Goal: Communication & Community: Answer question/provide support

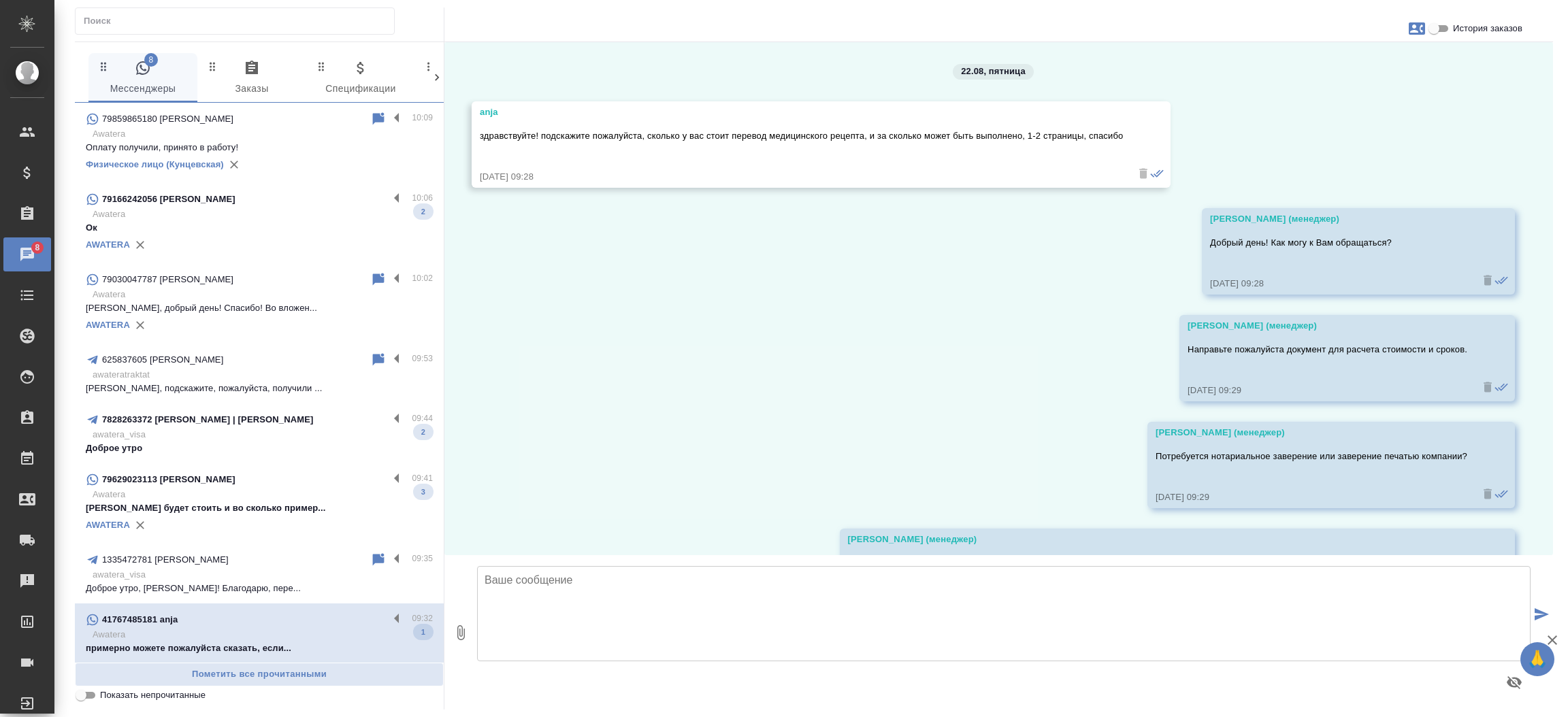
scroll to position [507, 0]
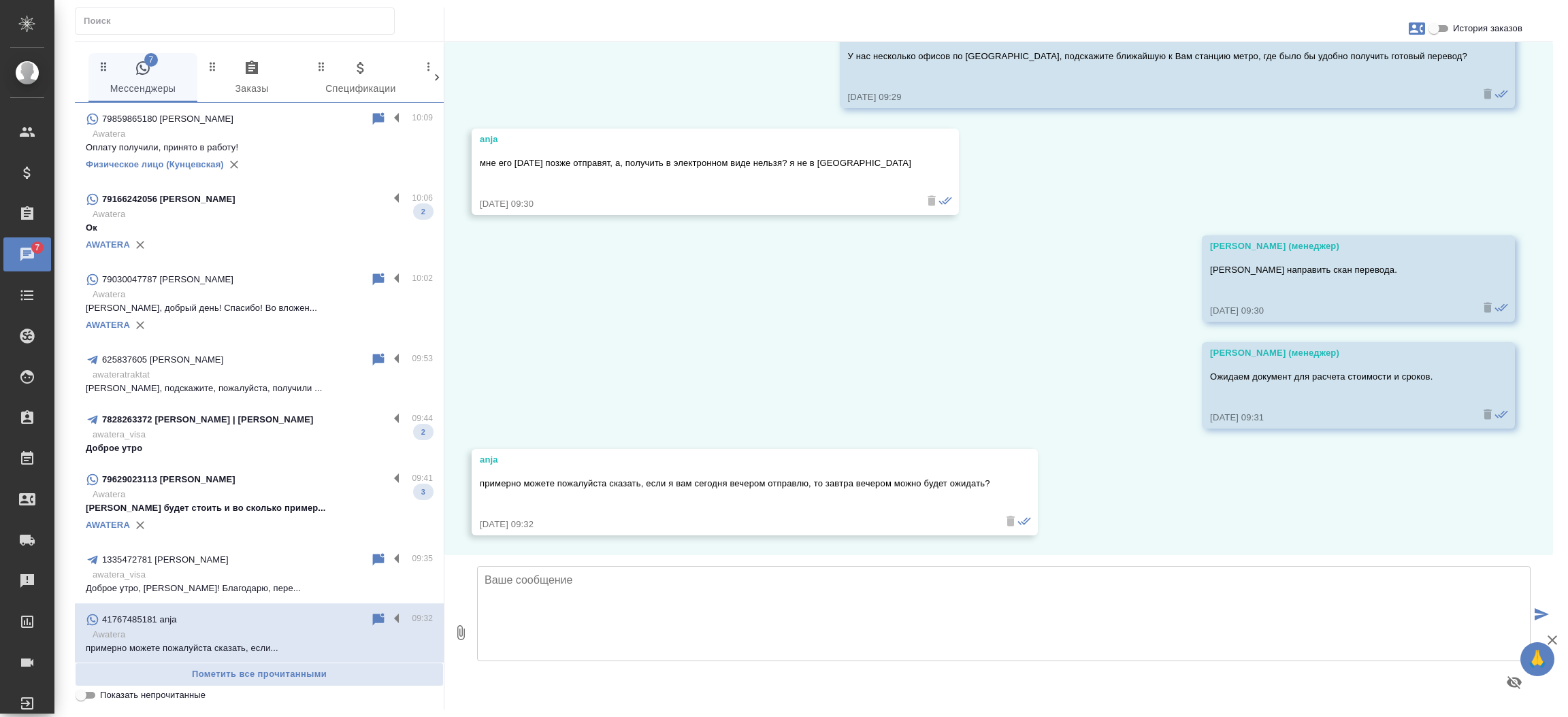
click at [835, 603] on textarea at bounding box center [1004, 613] width 1053 height 95
type textarea "Д"
type textarea "Зависит от объема текста. Но скорее всего да возможно."
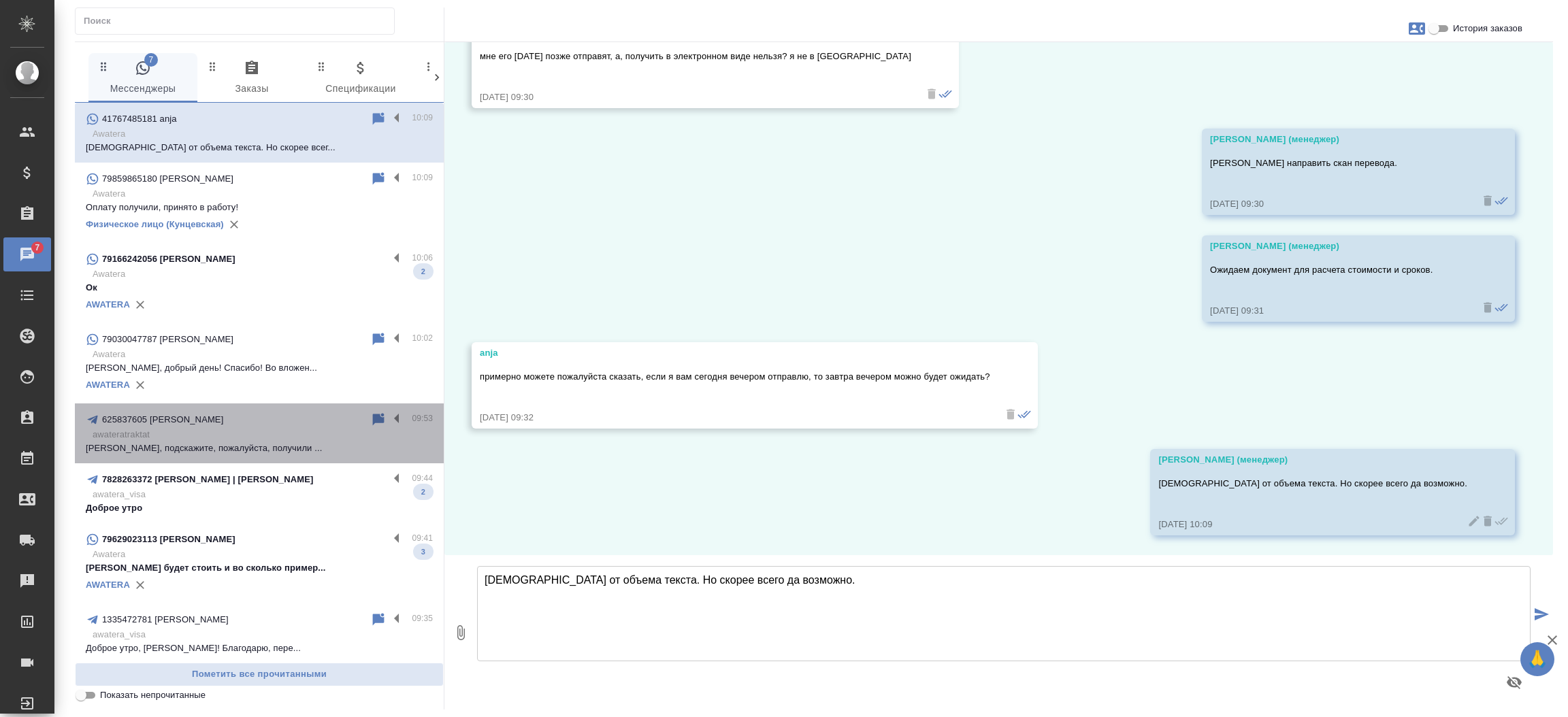
click at [288, 411] on div "625837605 [PERSON_NAME]" at bounding box center [228, 419] width 284 height 16
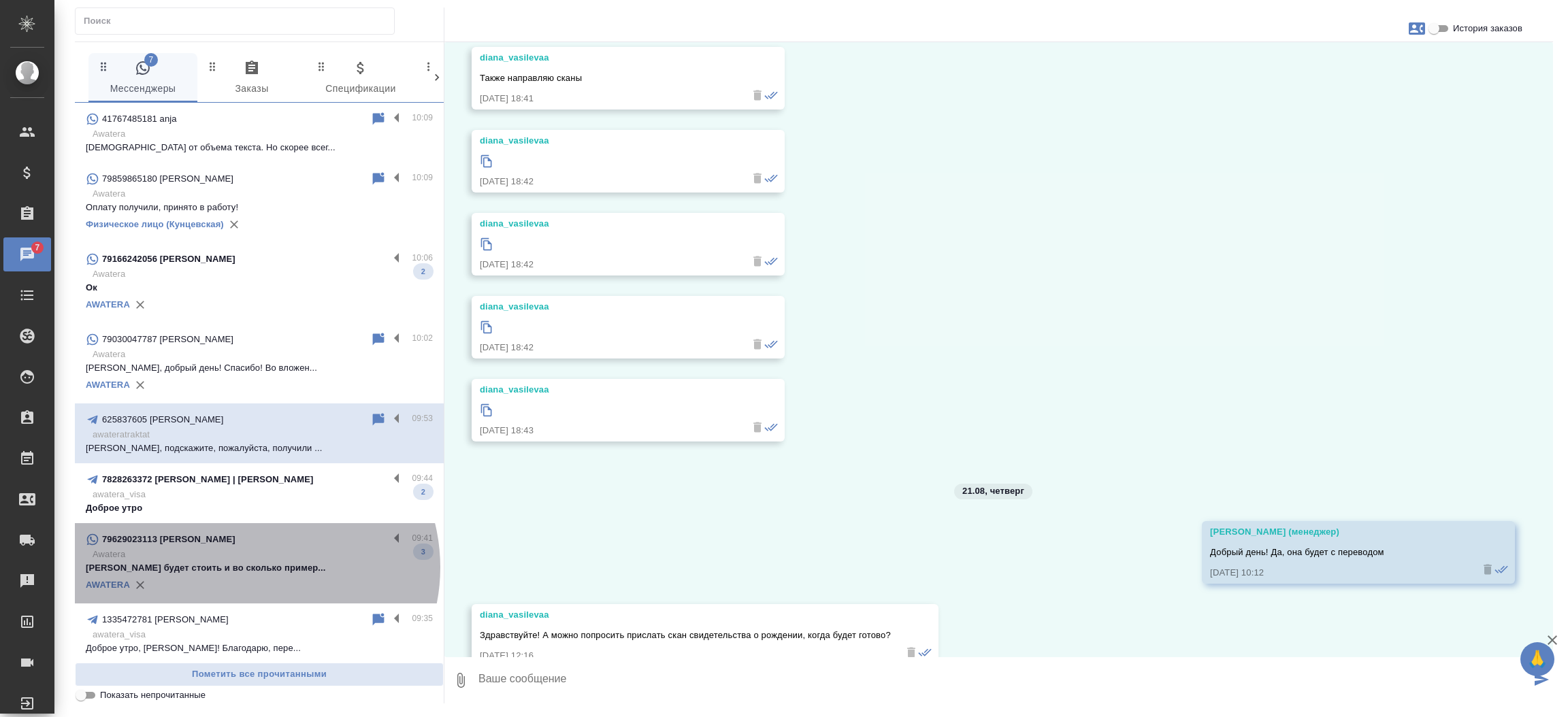
click at [254, 567] on p "Сколько будет стоить и во сколько пример..." at bounding box center [259, 568] width 347 height 14
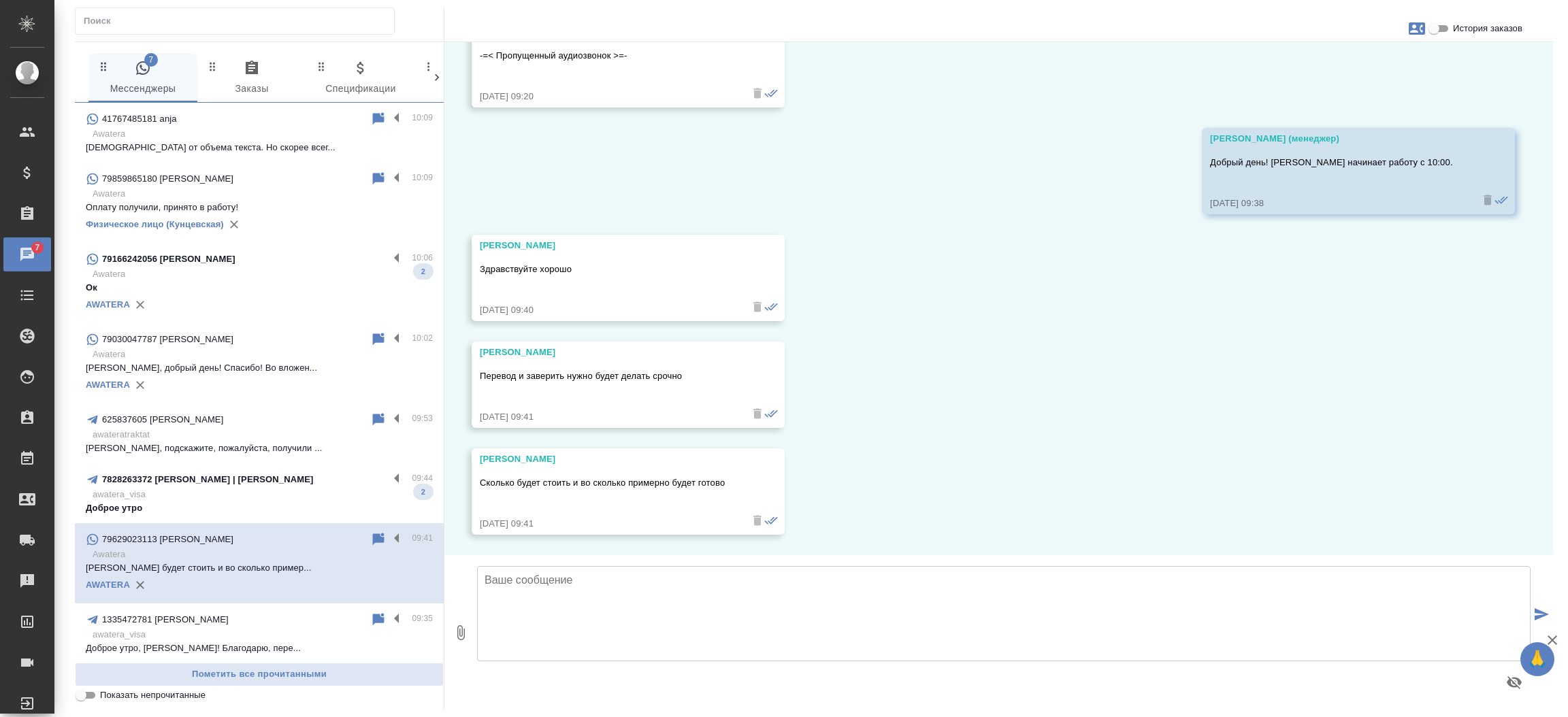
scroll to position [3918, 0]
click at [1443, 31] on input "История заказов" at bounding box center [1434, 28] width 49 height 16
checkbox input "true"
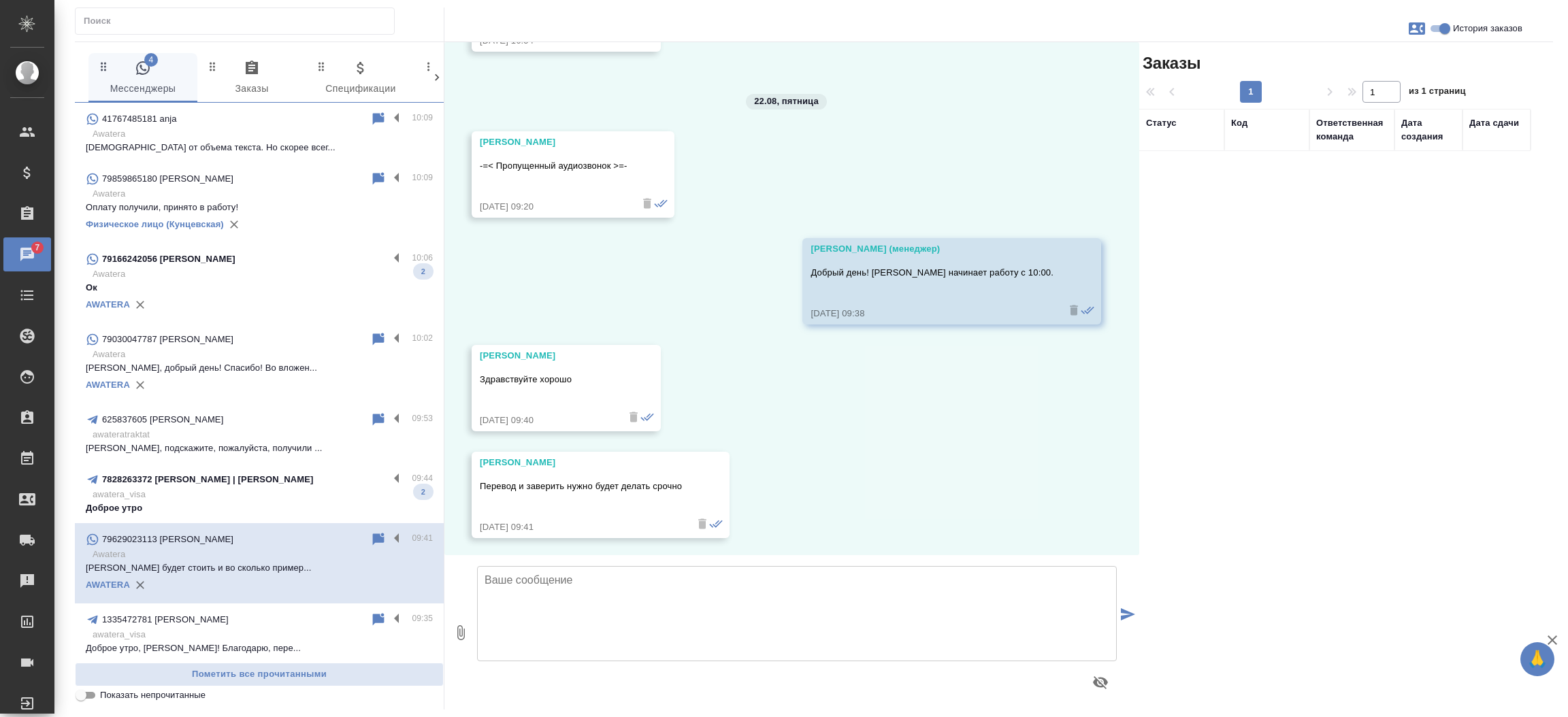
scroll to position [4041, 0]
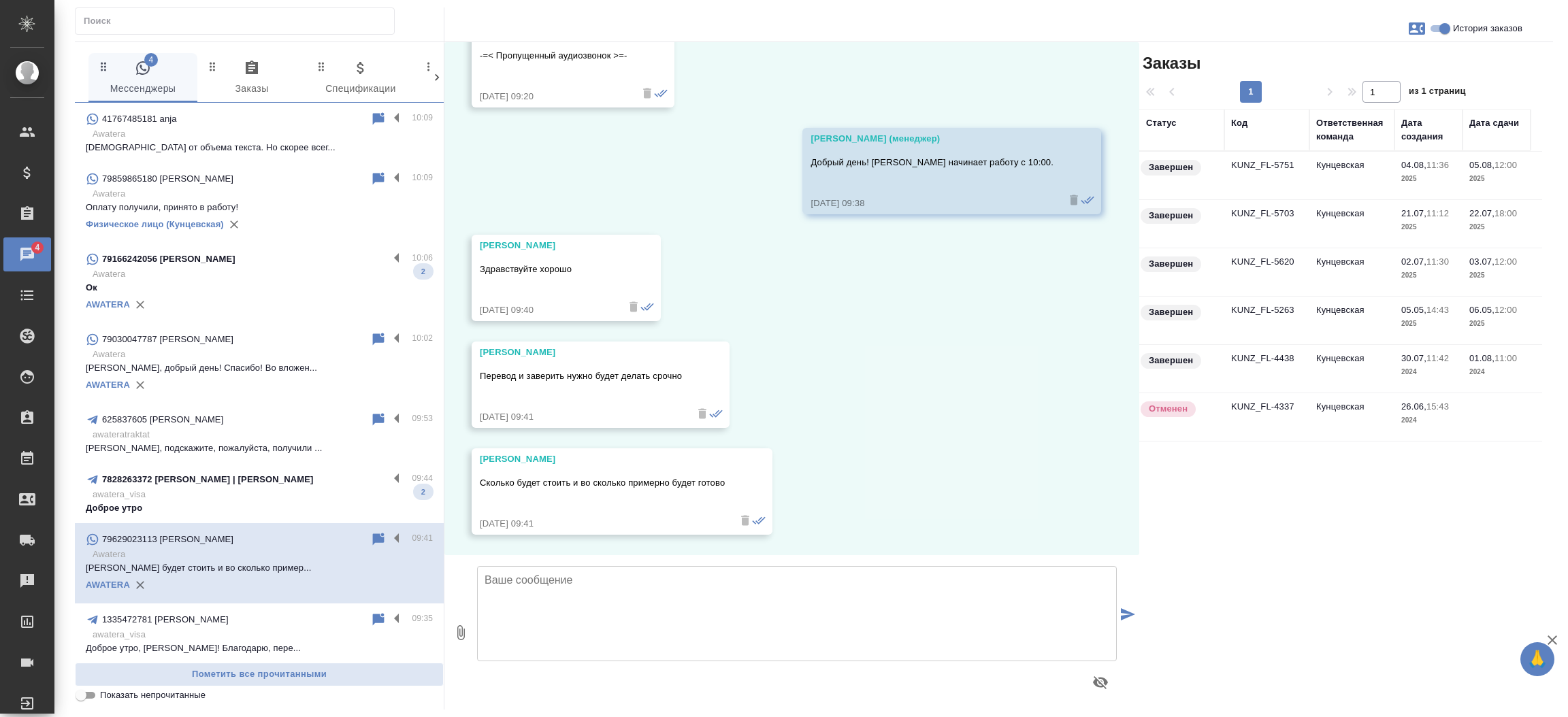
click at [1279, 173] on td "KUNZ_FL-5751" at bounding box center [1266, 175] width 85 height 47
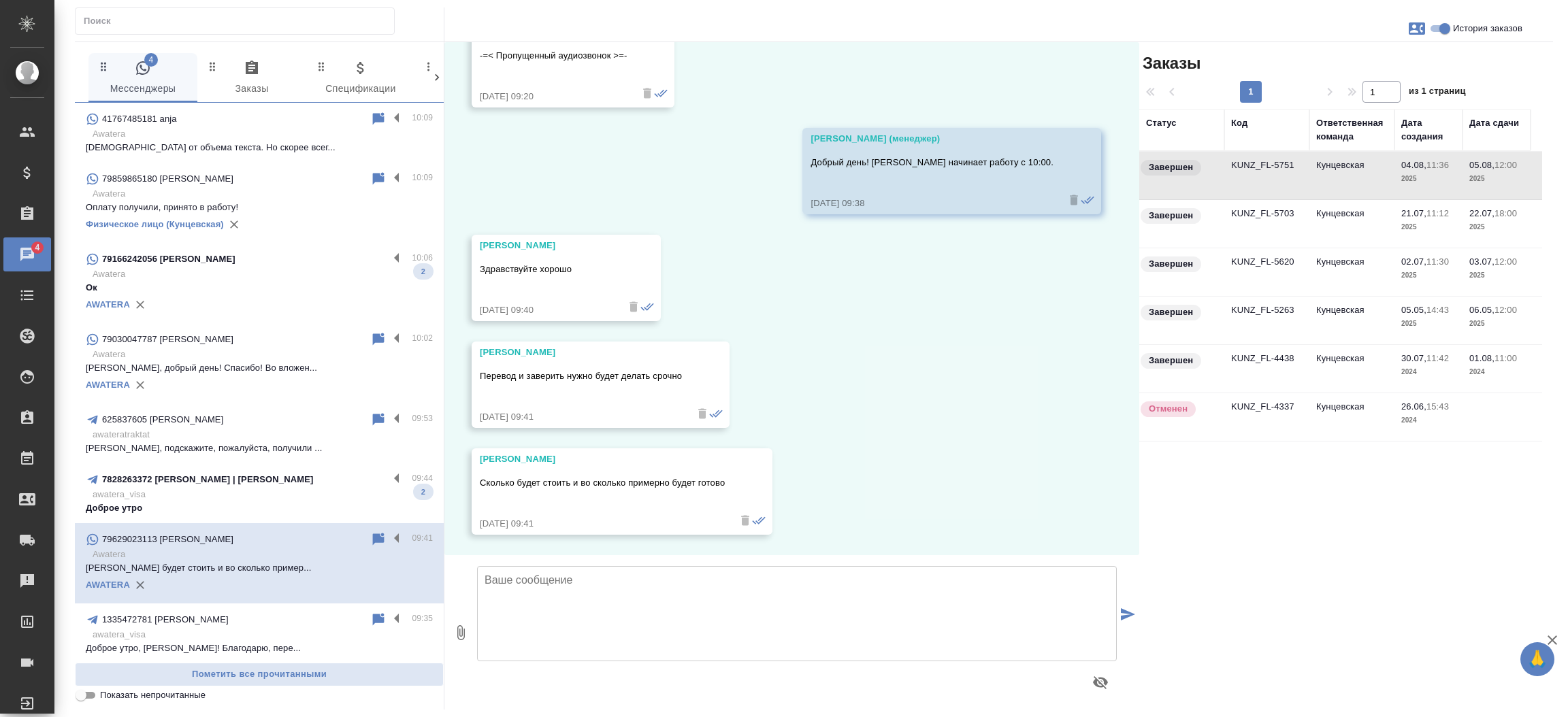
click at [1279, 173] on td "KUNZ_FL-5751" at bounding box center [1266, 175] width 85 height 47
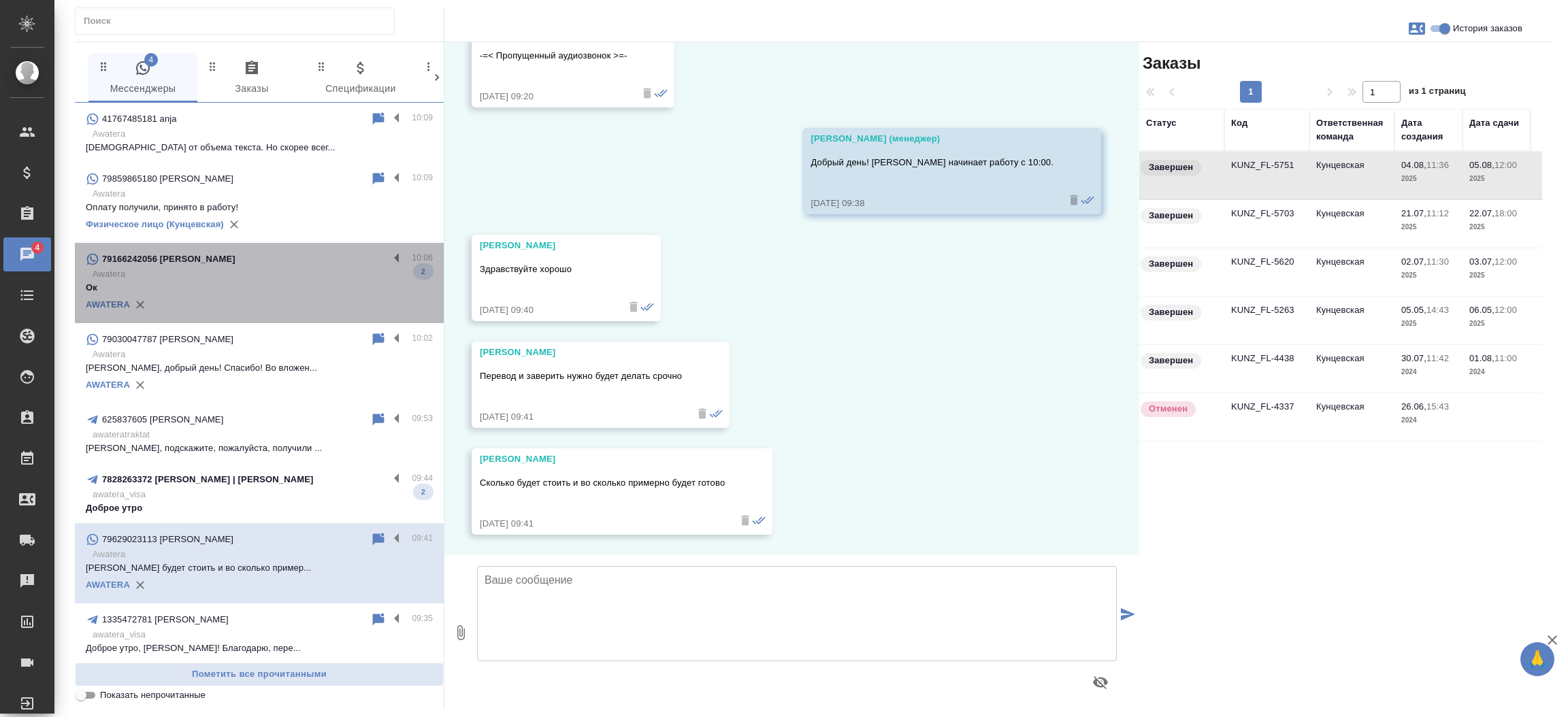
click at [261, 279] on p "Awatera" at bounding box center [263, 274] width 340 height 14
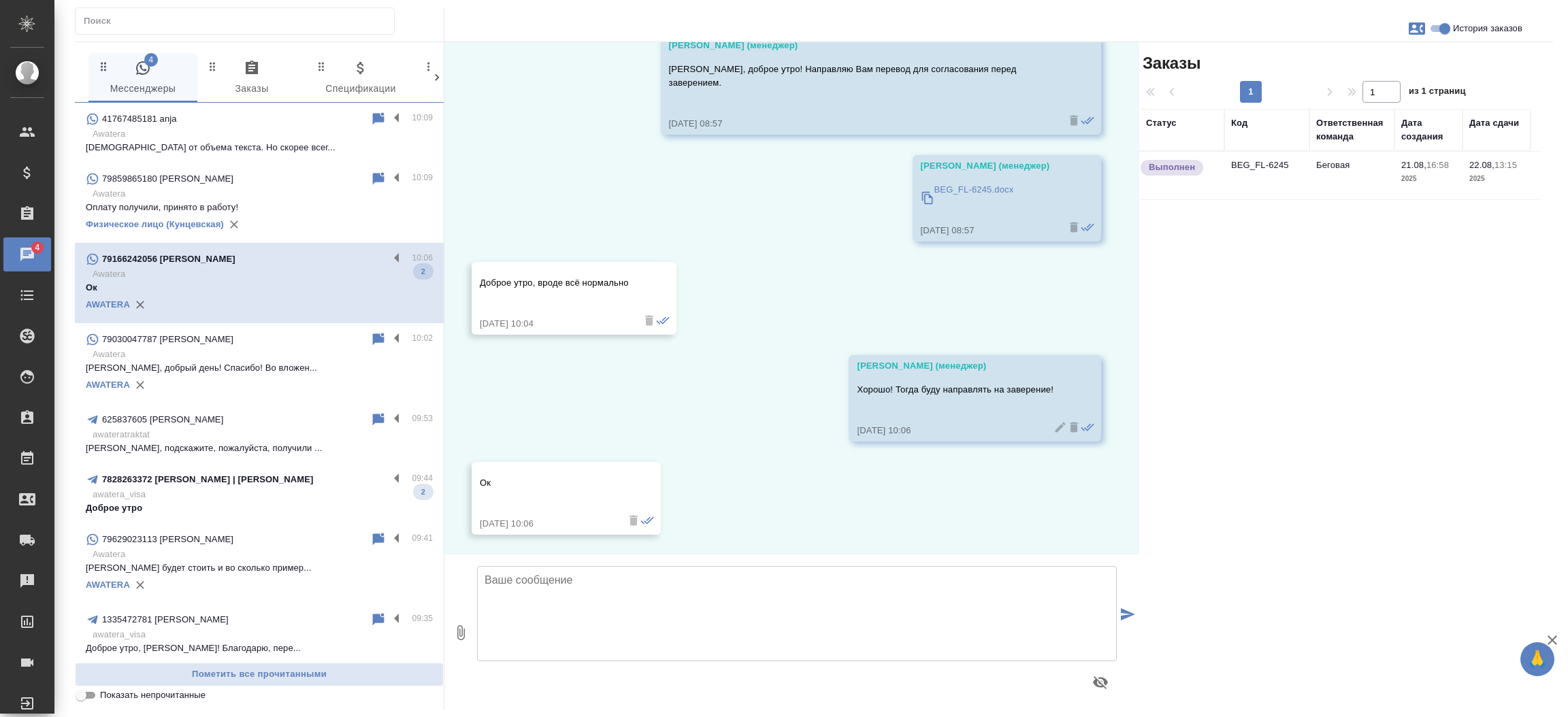
scroll to position [2364, 0]
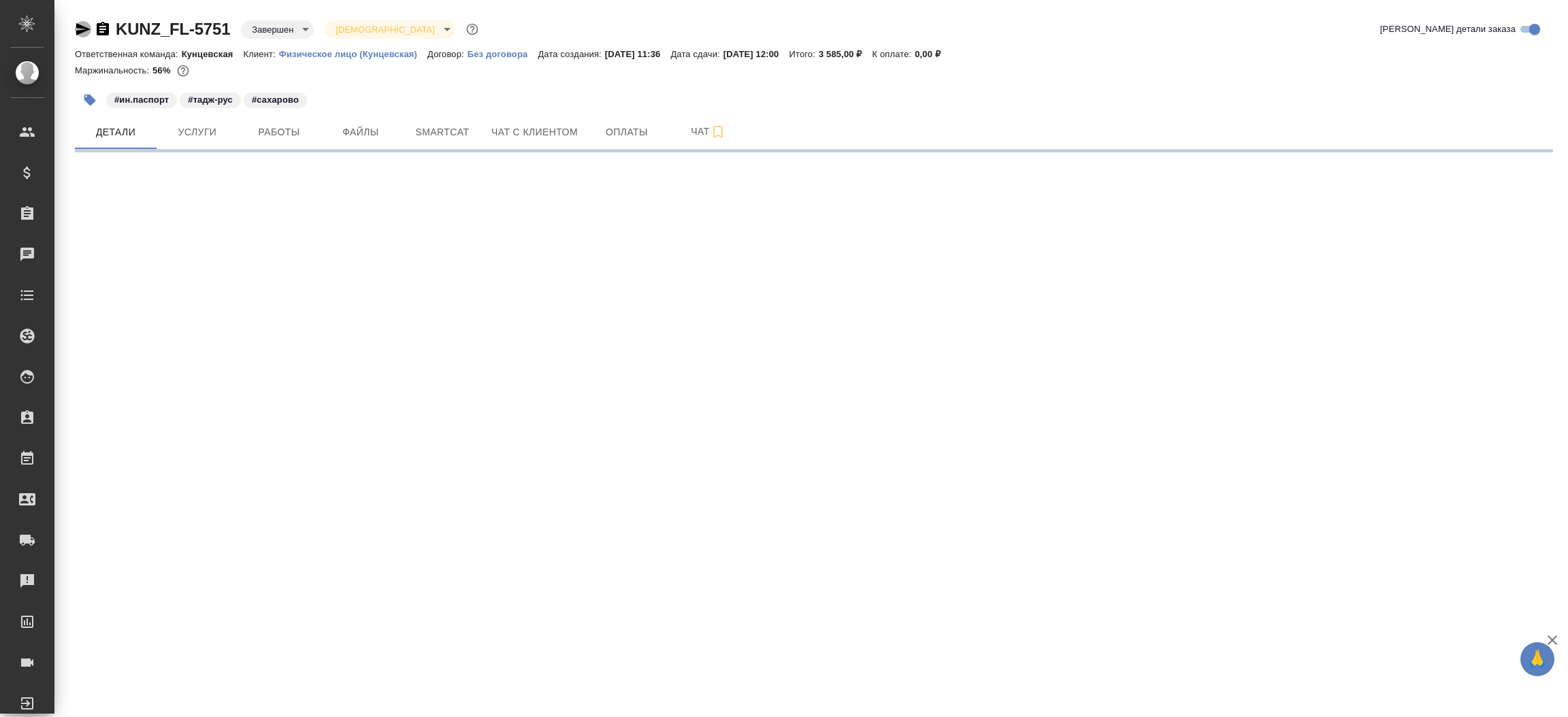
click at [79, 31] on icon "button" at bounding box center [83, 29] width 15 height 13
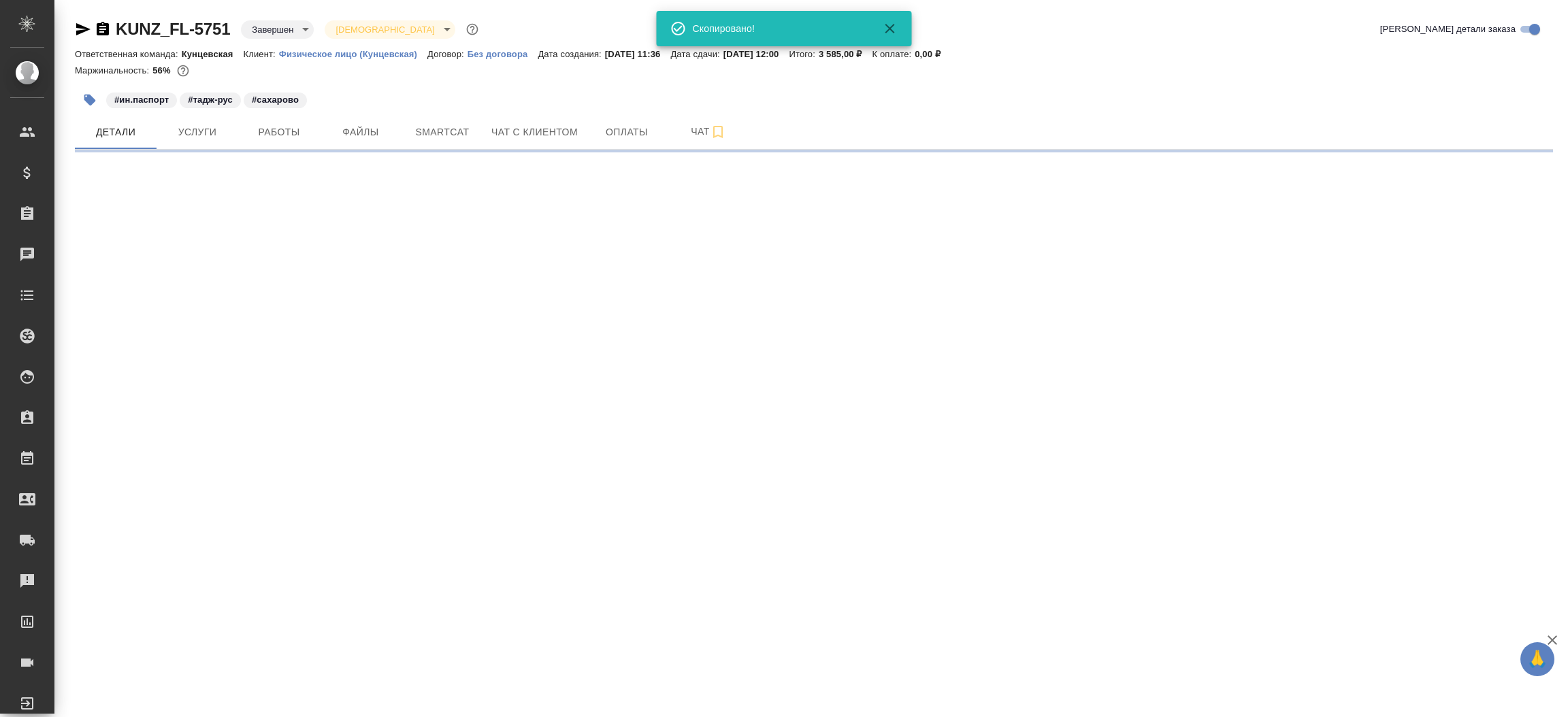
select select "RU"
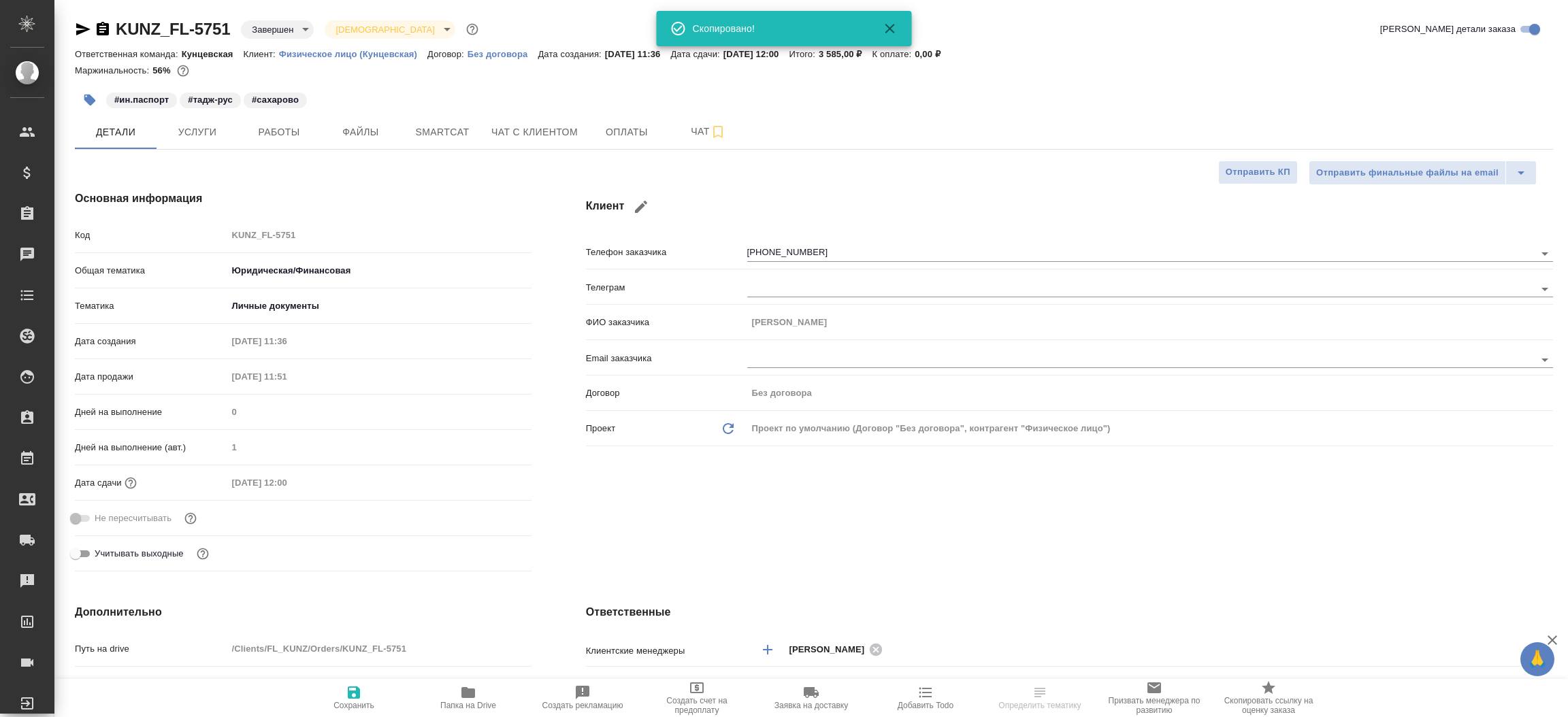
type textarea "x"
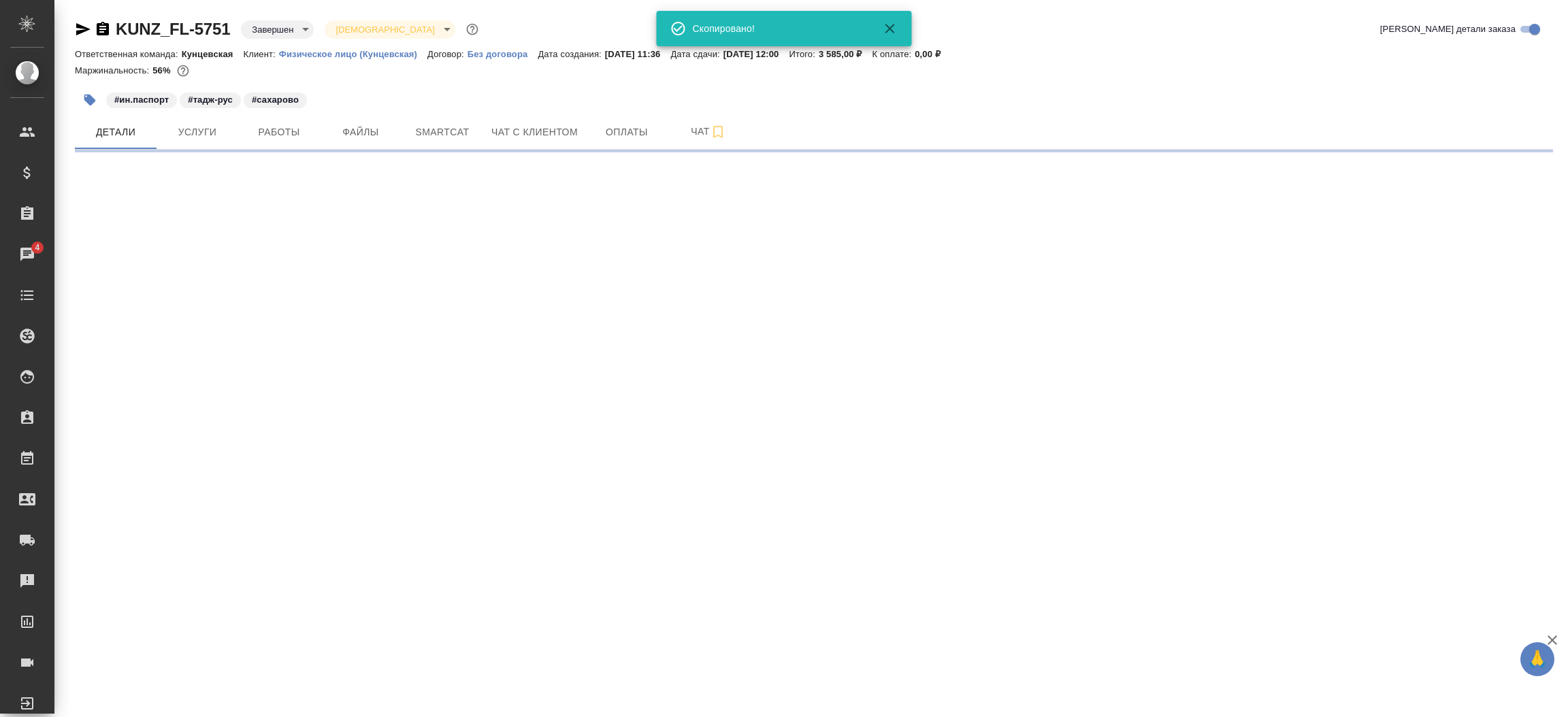
select select "RU"
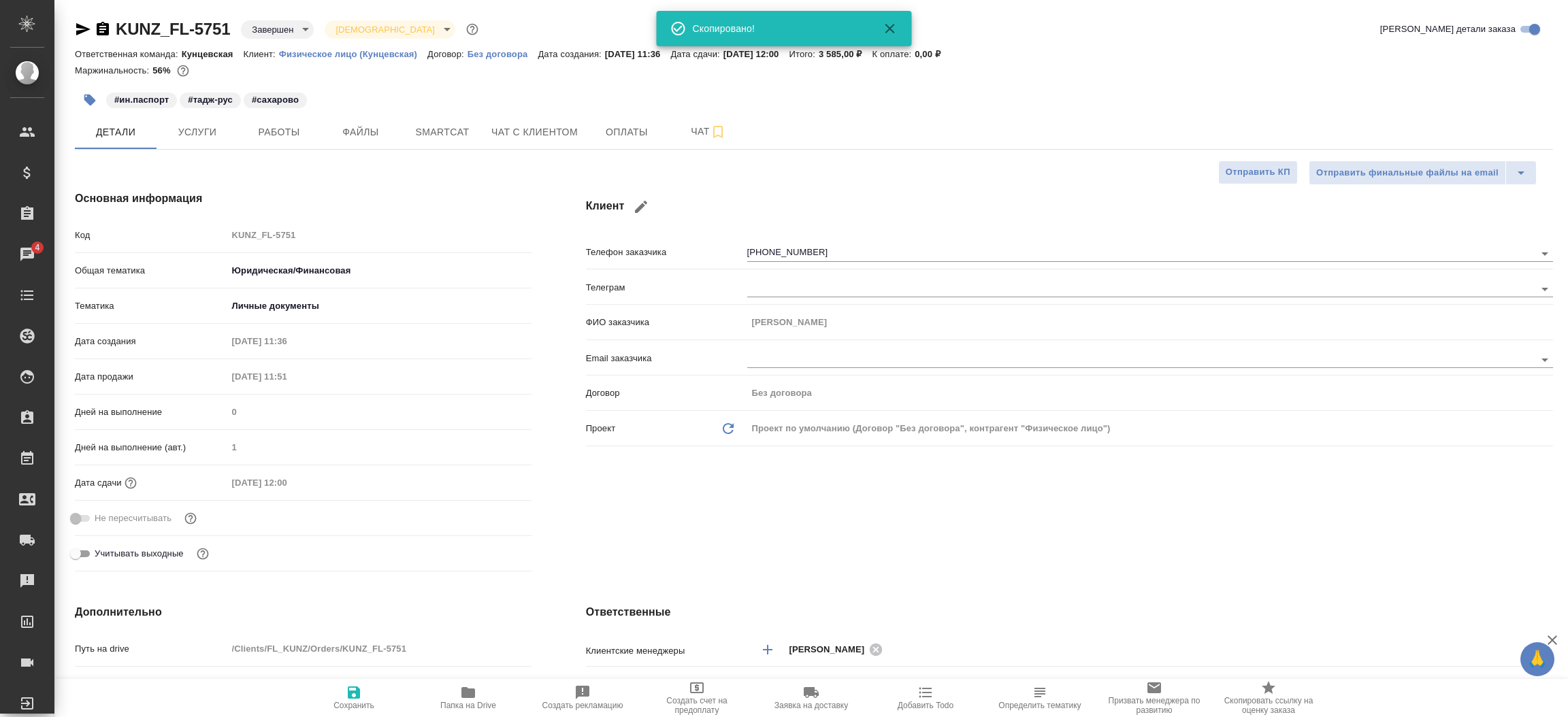
type textarea "x"
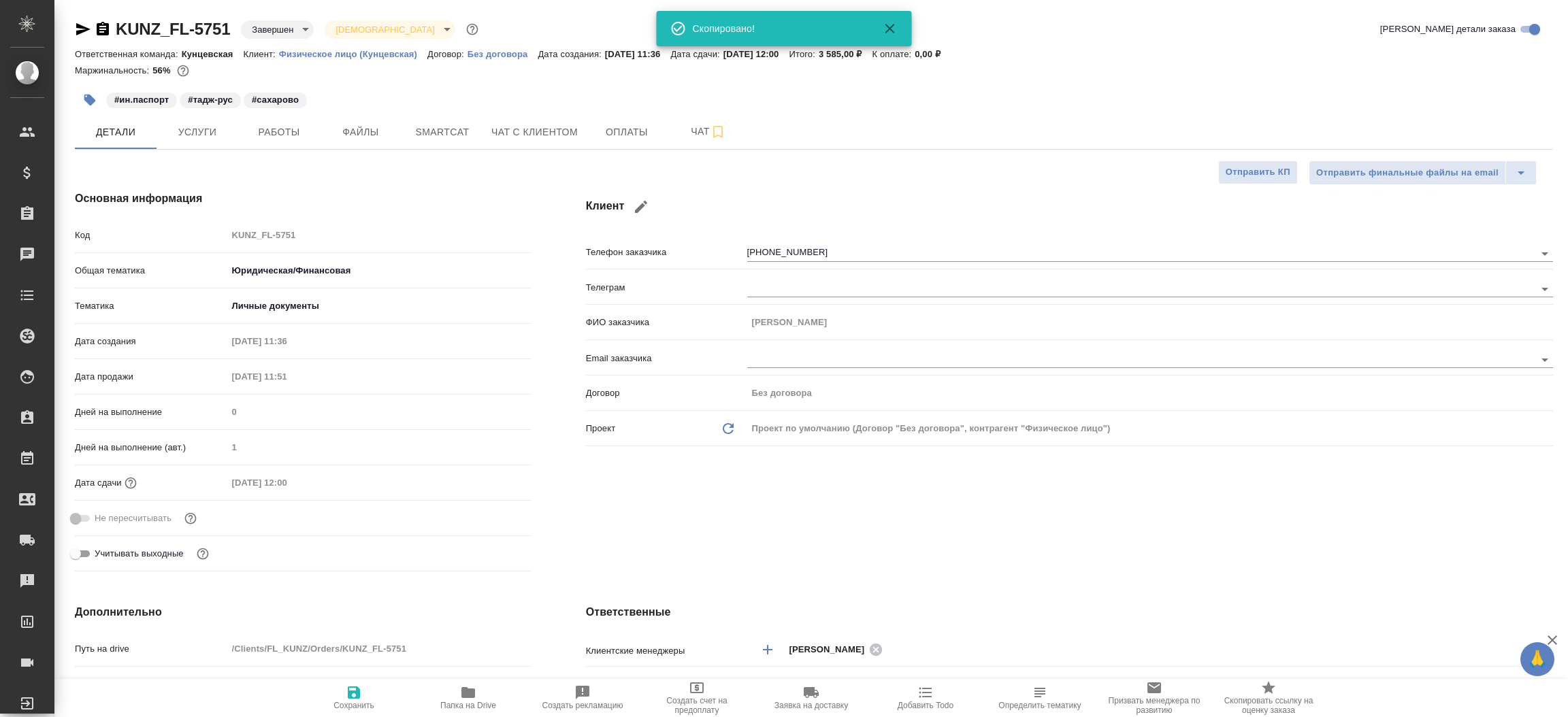
type textarea "x"
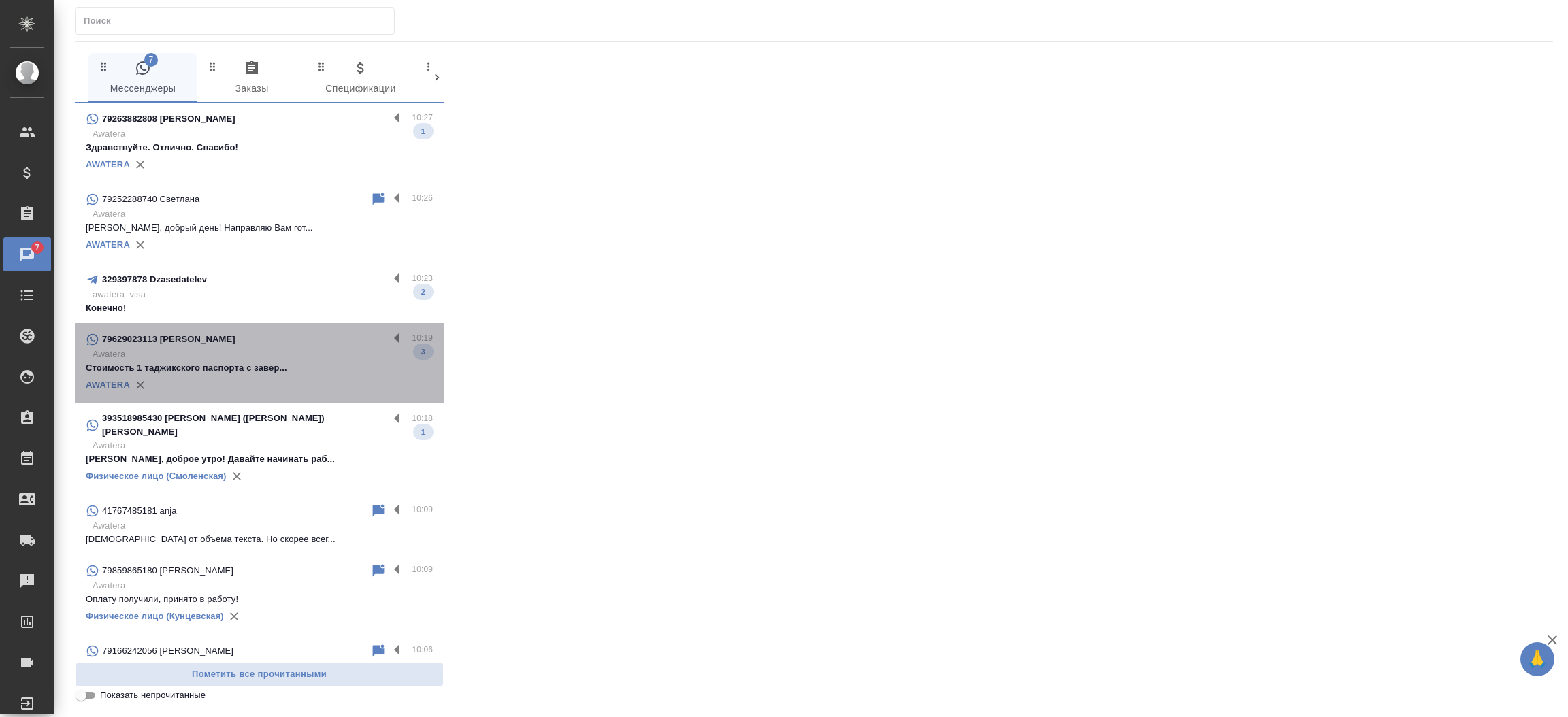
click at [276, 357] on p "Awatera" at bounding box center [263, 354] width 340 height 14
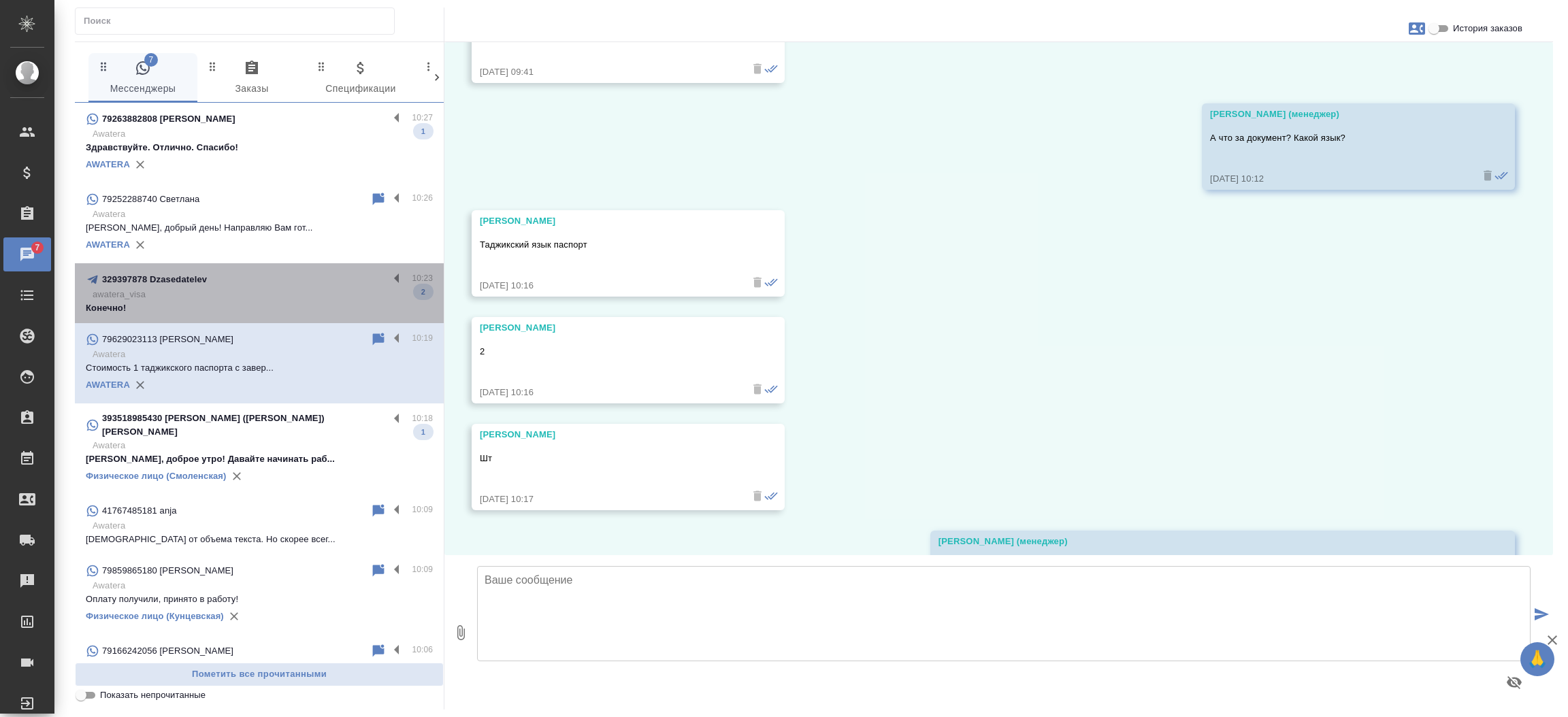
click at [269, 308] on p "Конечно!" at bounding box center [259, 308] width 347 height 14
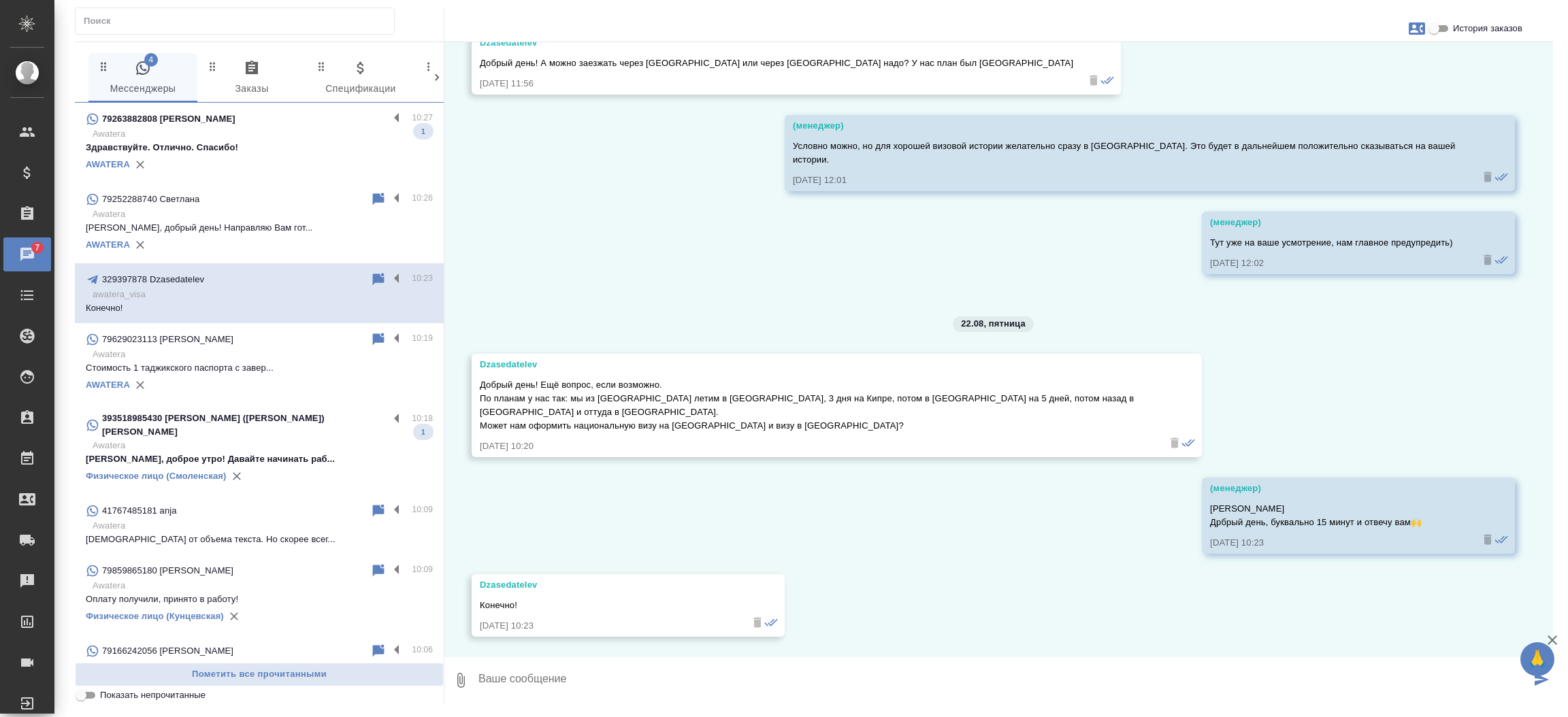
scroll to position [3761, 0]
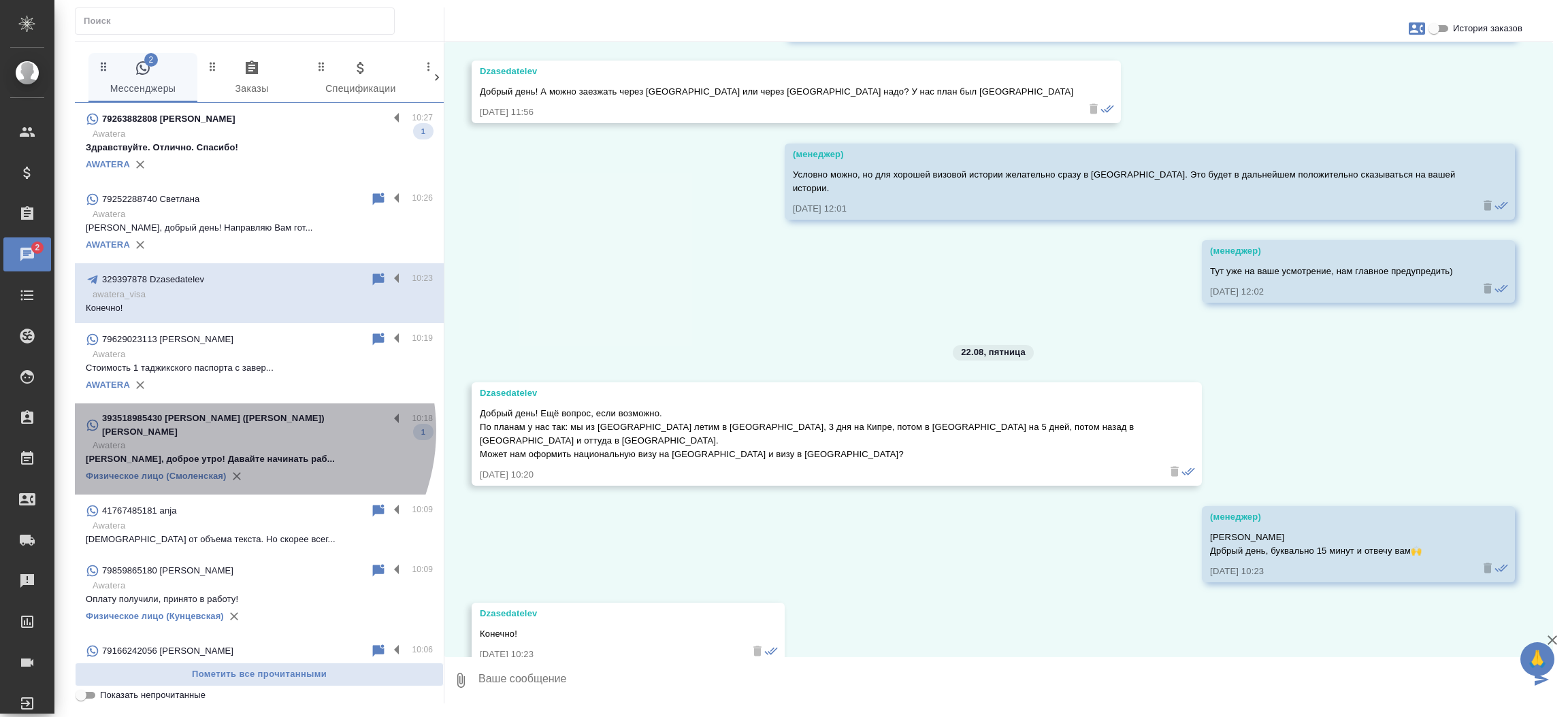
click at [239, 439] on p "Awatera" at bounding box center [263, 446] width 340 height 14
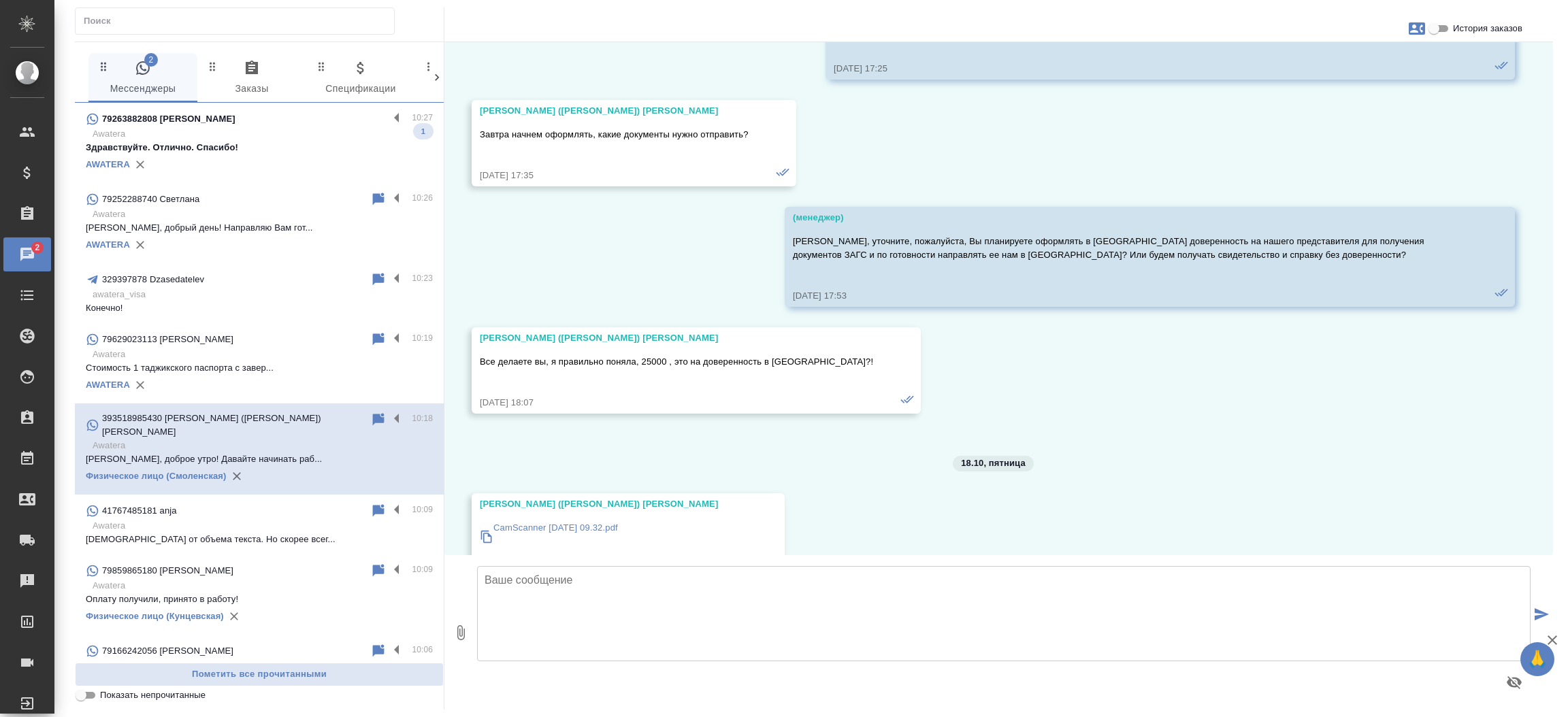
scroll to position [33082, 0]
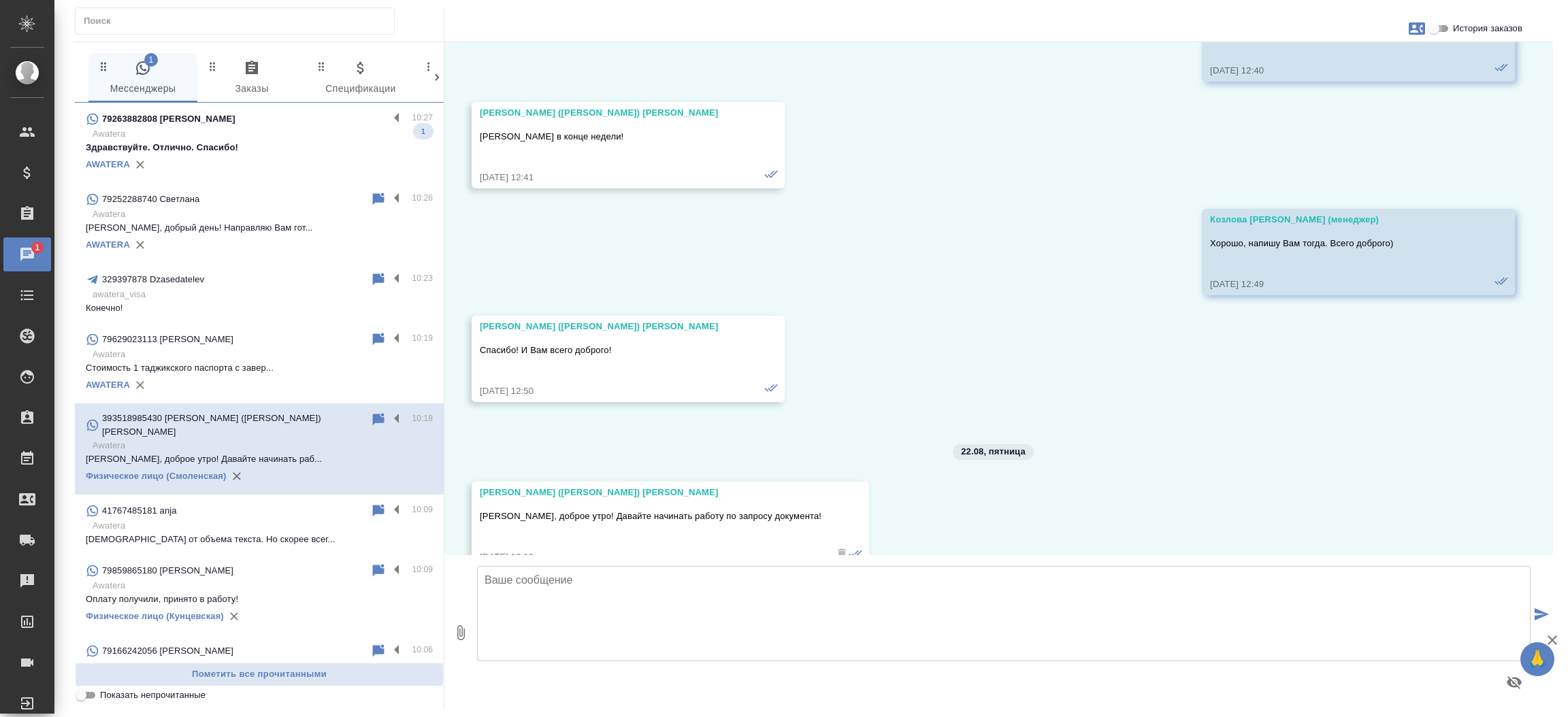
click at [1434, 28] on input "История заказов" at bounding box center [1434, 28] width 49 height 16
checkbox input "true"
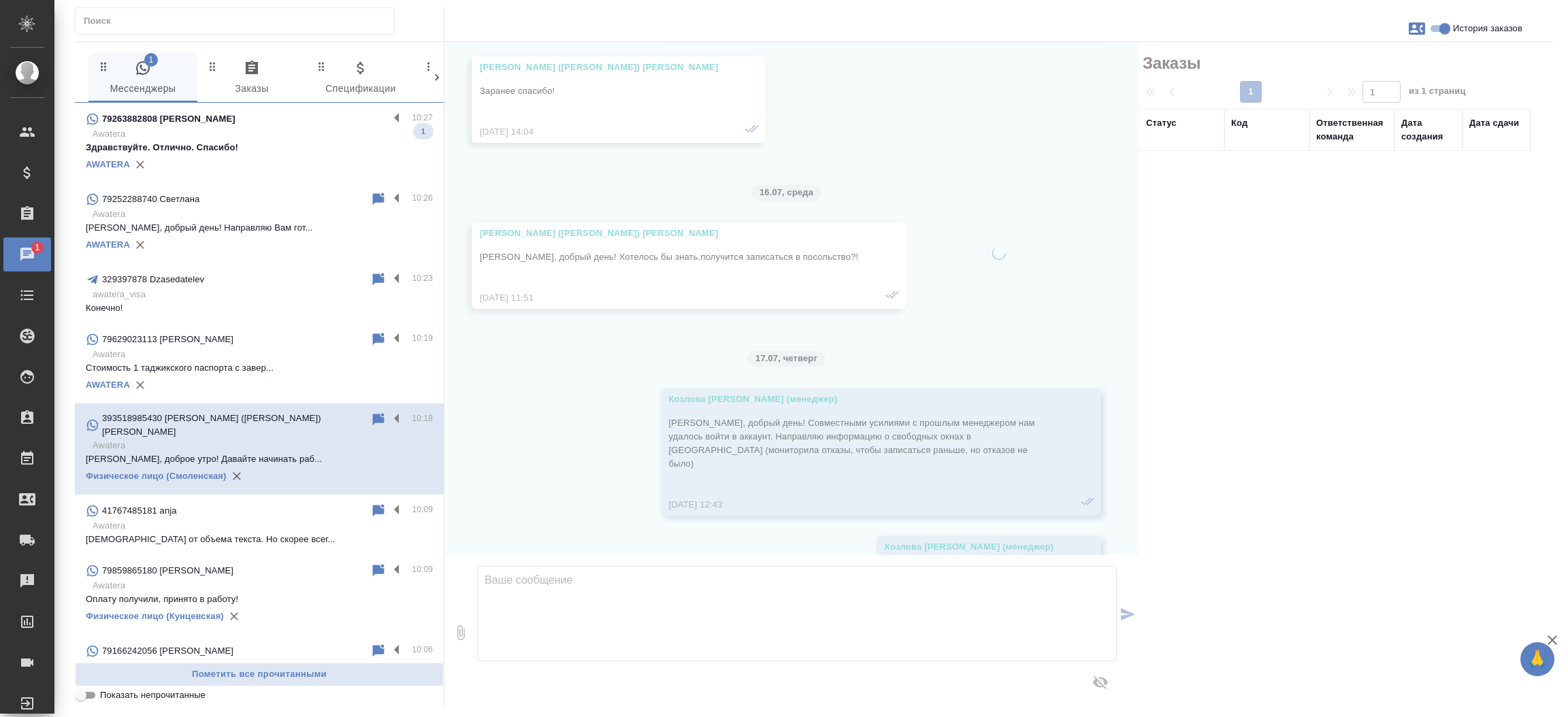
scroll to position [34714, 0]
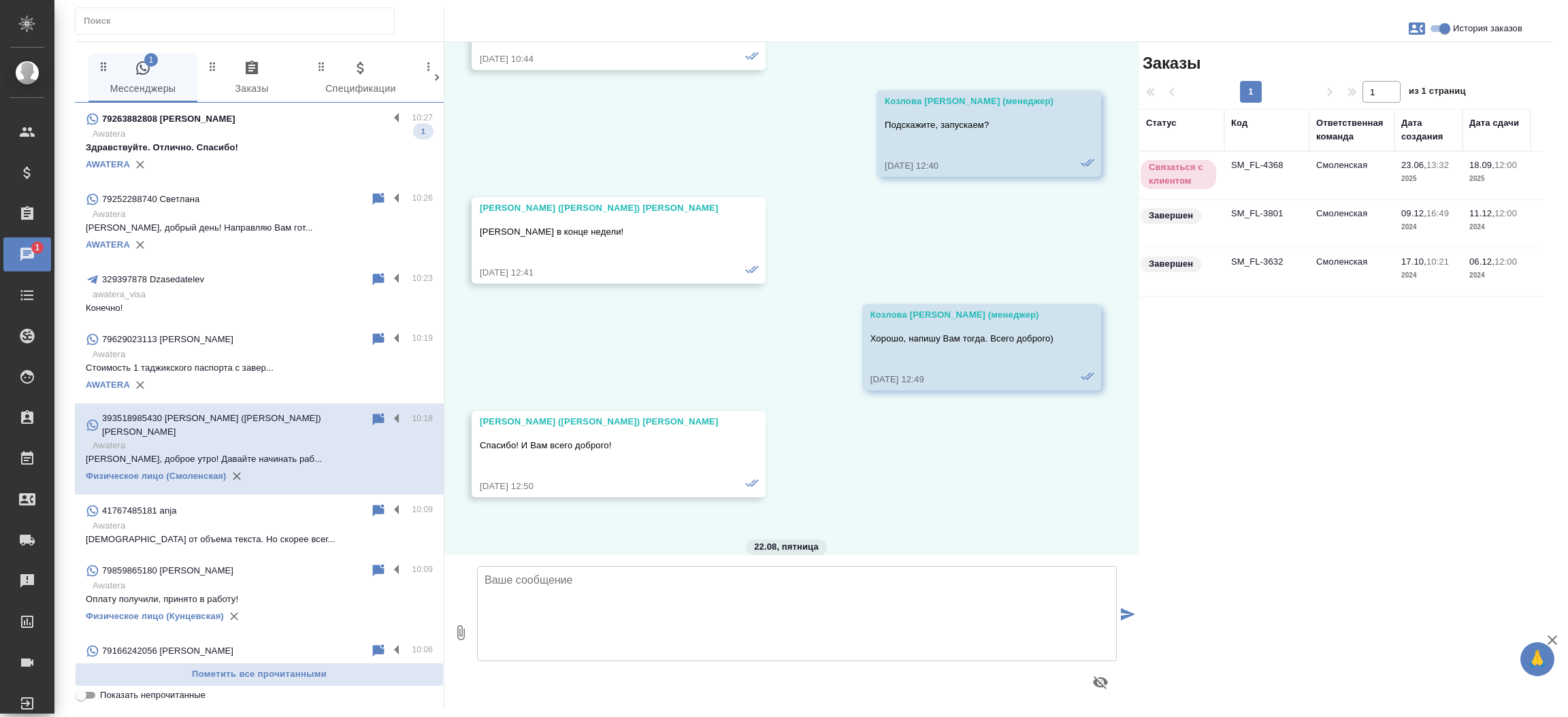
click at [1255, 159] on td "SM_FL-4368" at bounding box center [1266, 175] width 85 height 47
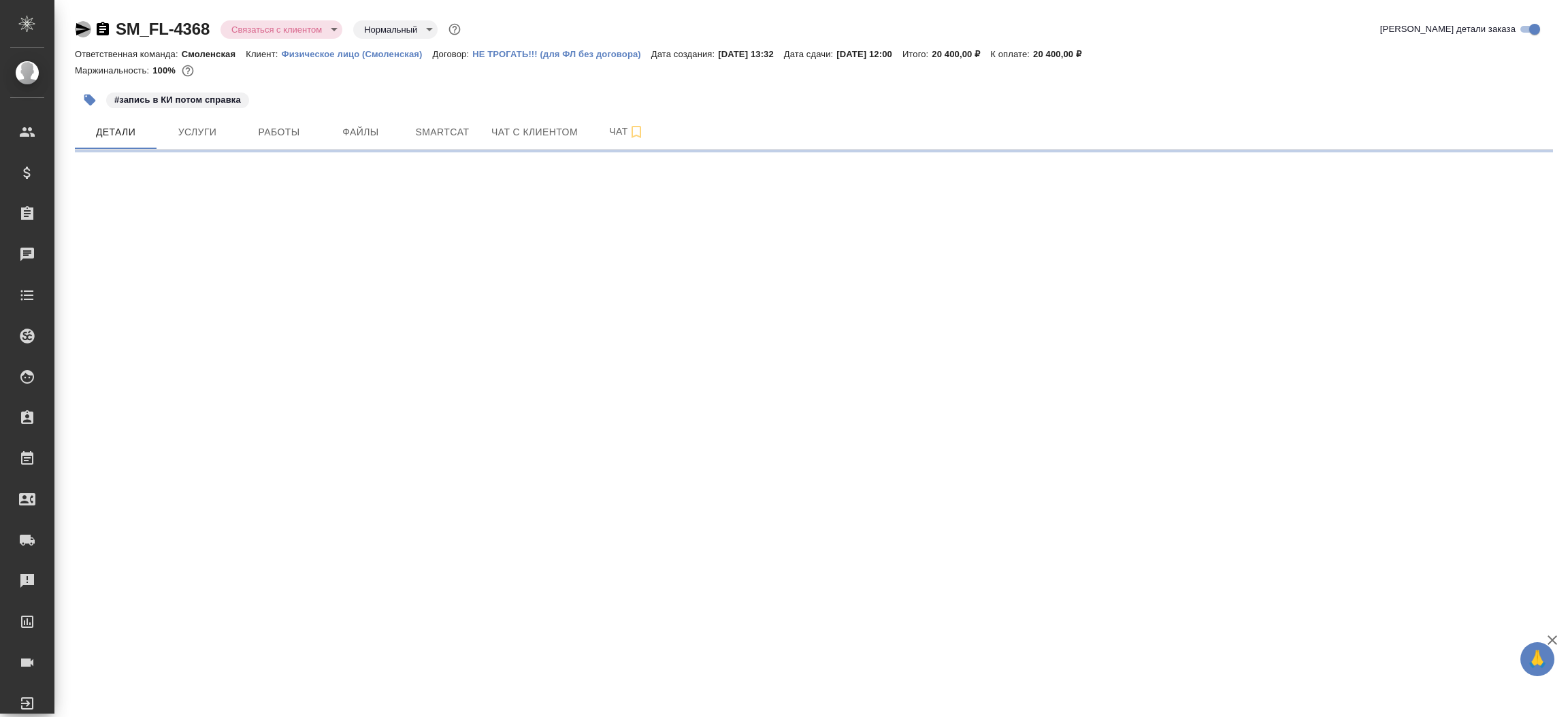
click at [84, 27] on icon "button" at bounding box center [83, 29] width 15 height 13
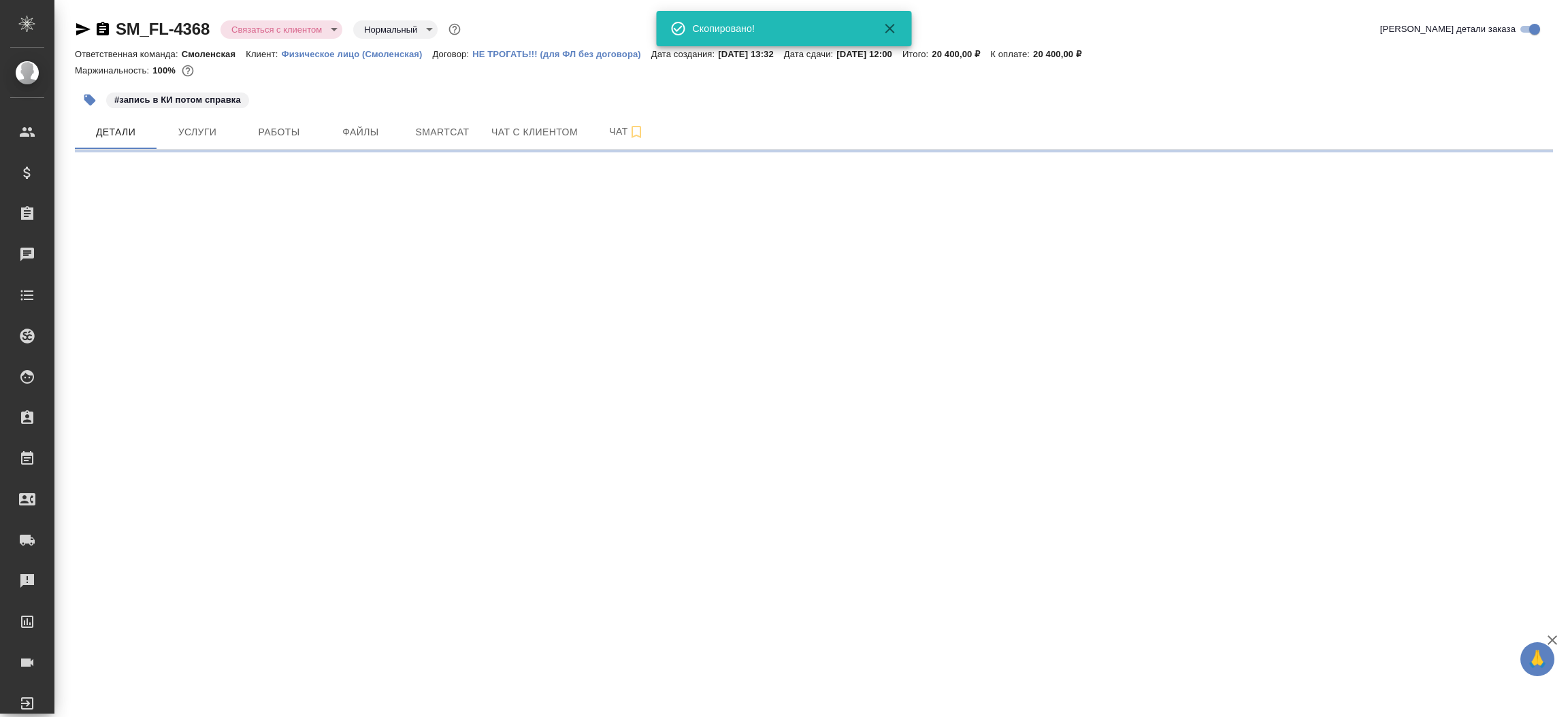
select select "RU"
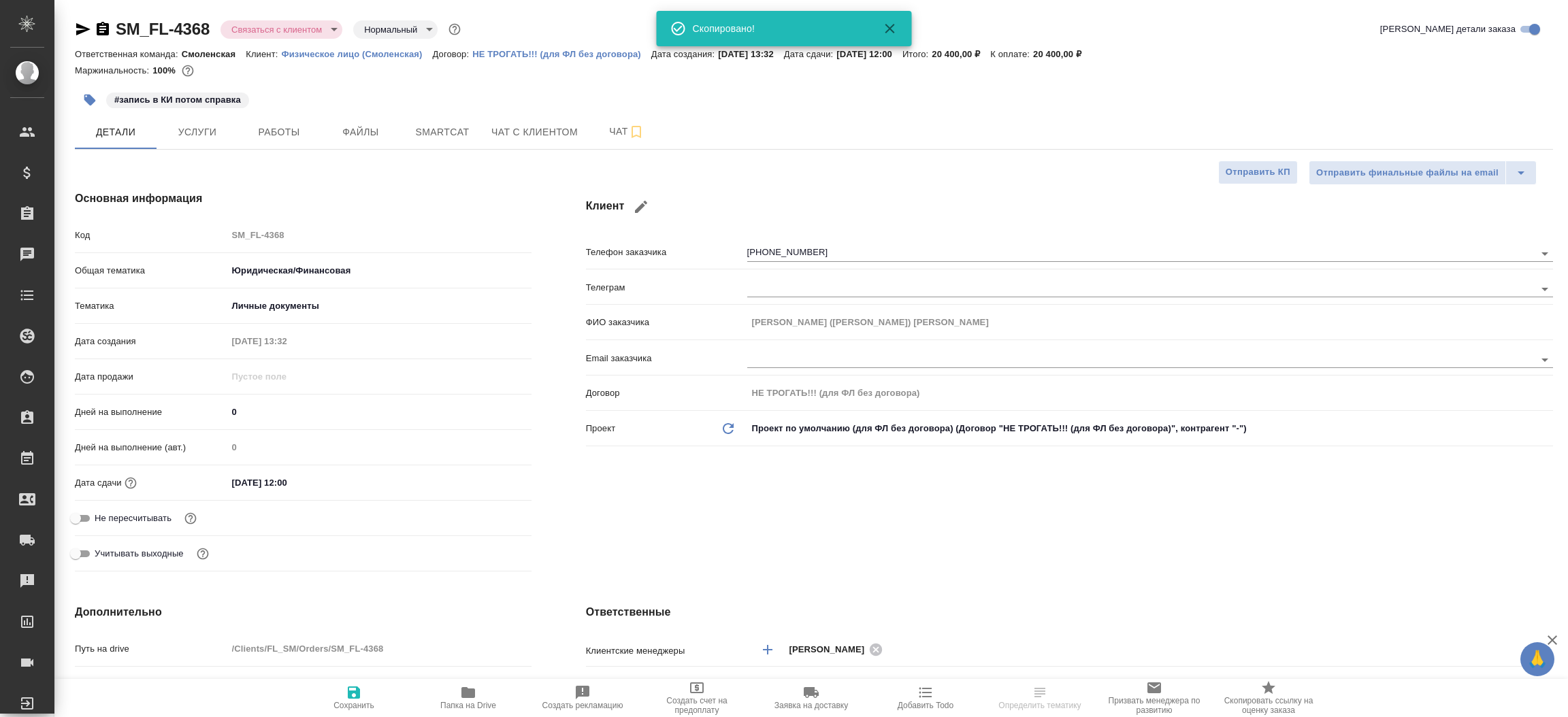
type textarea "x"
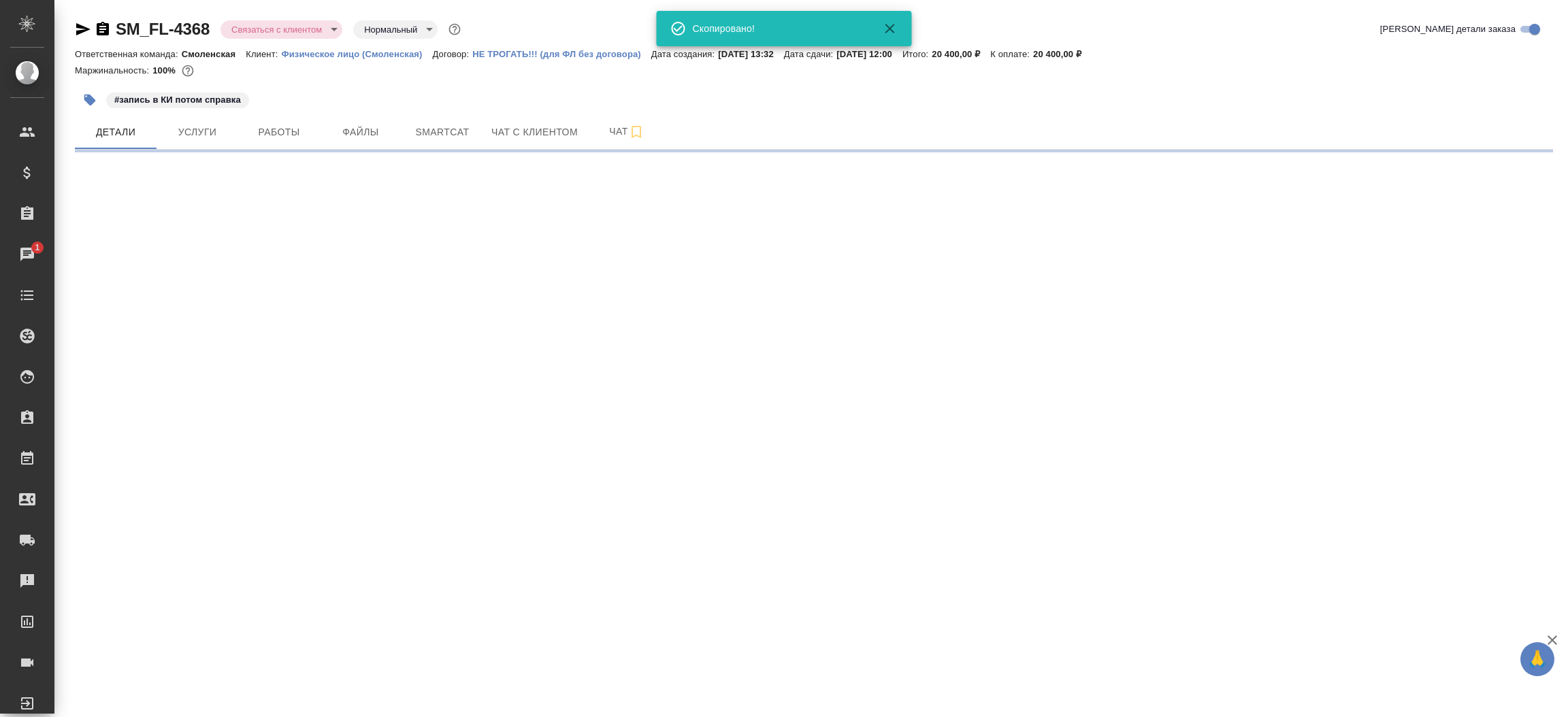
select select "RU"
